Goal: Information Seeking & Learning: Learn about a topic

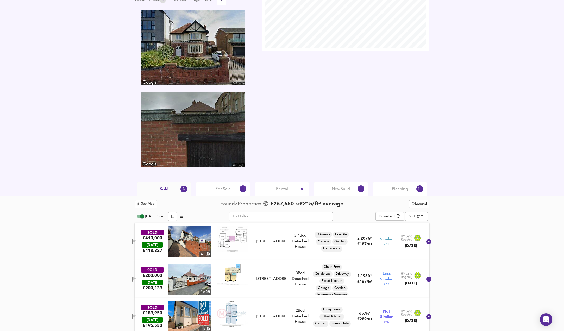
scroll to position [191, 0]
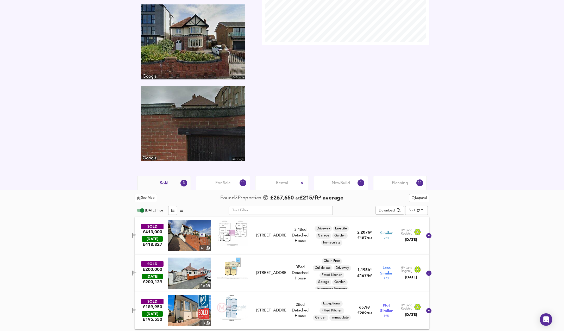
click at [343, 179] on div "New Build 1" at bounding box center [341, 183] width 54 height 14
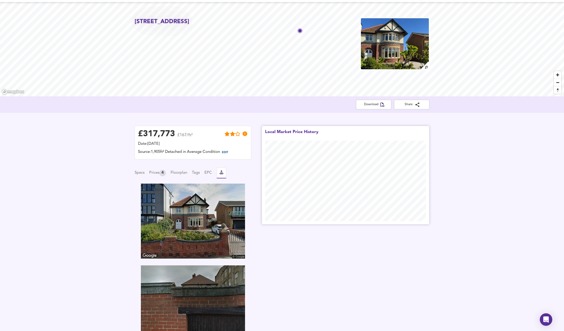
scroll to position [116, 0]
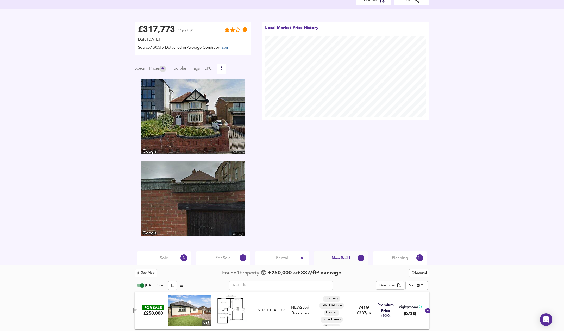
click at [388, 259] on div "Planning 11" at bounding box center [400, 258] width 54 height 14
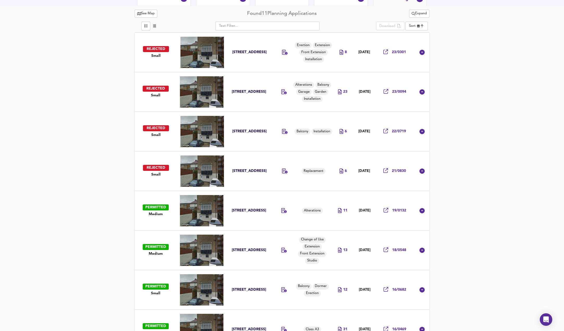
scroll to position [376, 0]
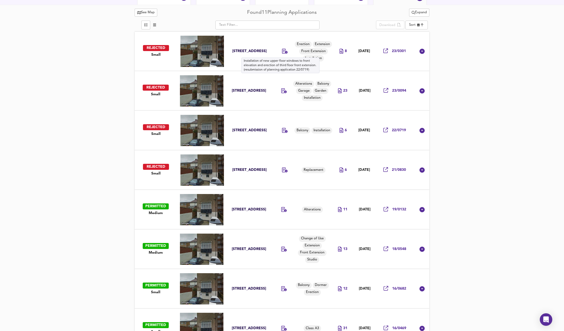
click at [282, 51] on icon at bounding box center [285, 51] width 6 height 5
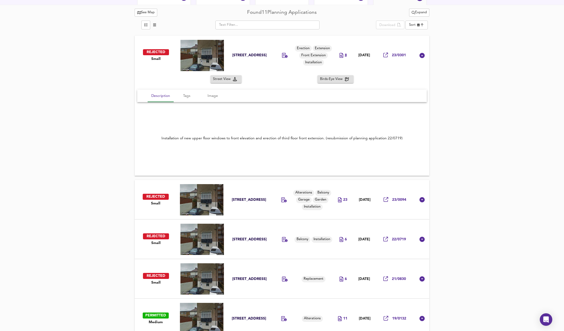
click at [339, 55] on icon at bounding box center [341, 55] width 4 height 5
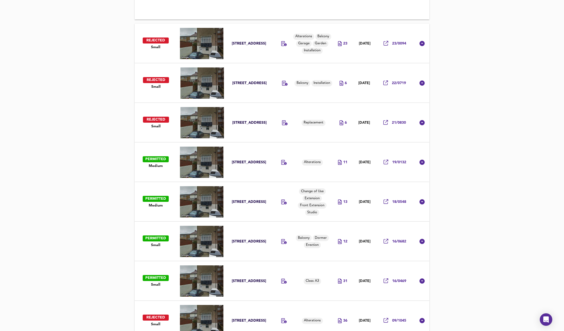
scroll to position [532, 0]
click at [338, 161] on div "11" at bounding box center [342, 162] width 9 height 5
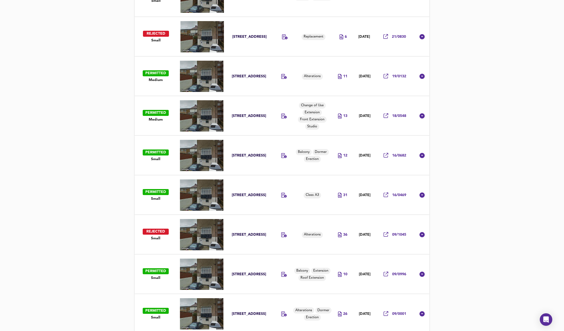
scroll to position [622, 0]
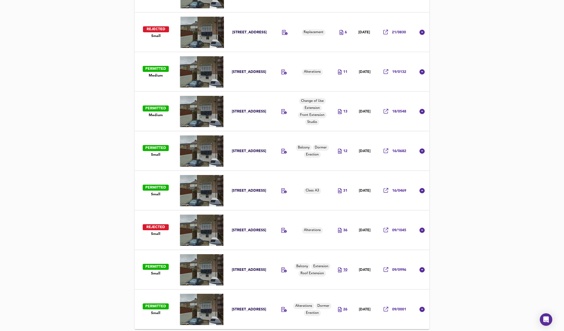
click at [338, 269] on icon at bounding box center [340, 269] width 4 height 5
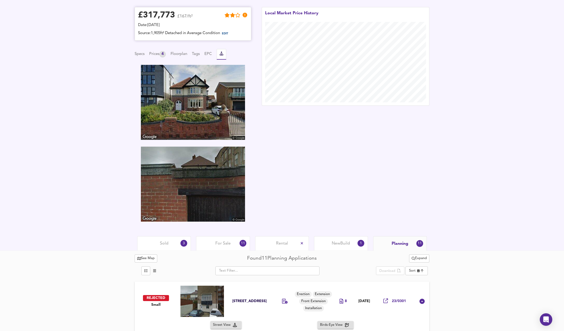
scroll to position [130, 0]
click at [157, 53] on div "Prices 4" at bounding box center [157, 54] width 17 height 7
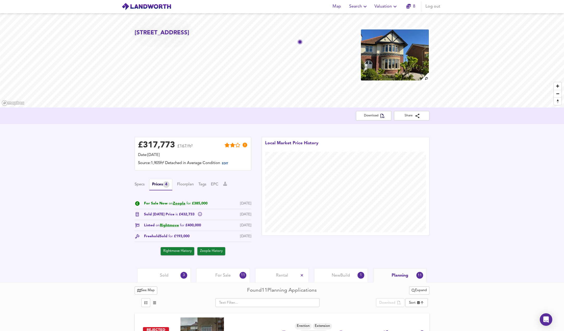
scroll to position [0, 0]
